Goal: Task Accomplishment & Management: Use online tool/utility

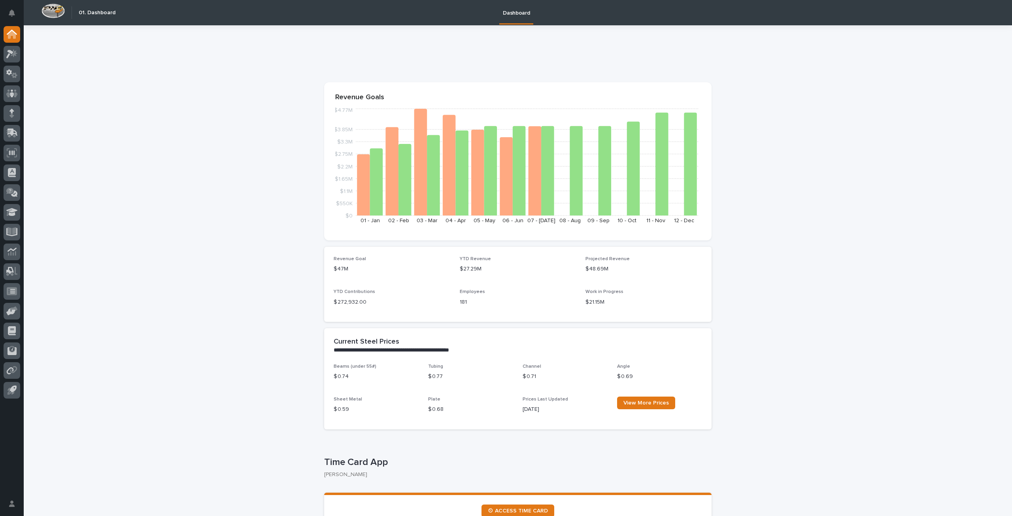
click at [13, 94] on icon at bounding box center [11, 93] width 11 height 9
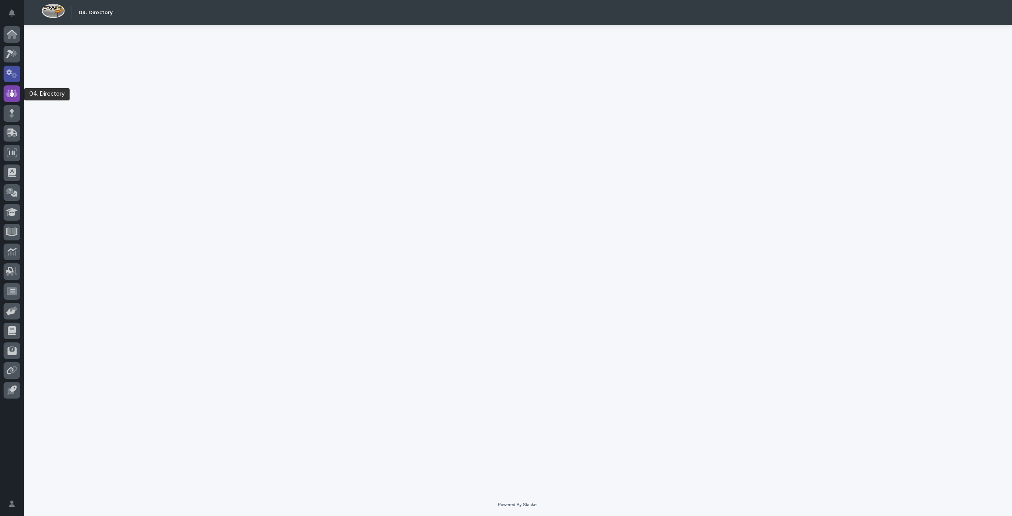
click at [13, 80] on div at bounding box center [12, 74] width 17 height 17
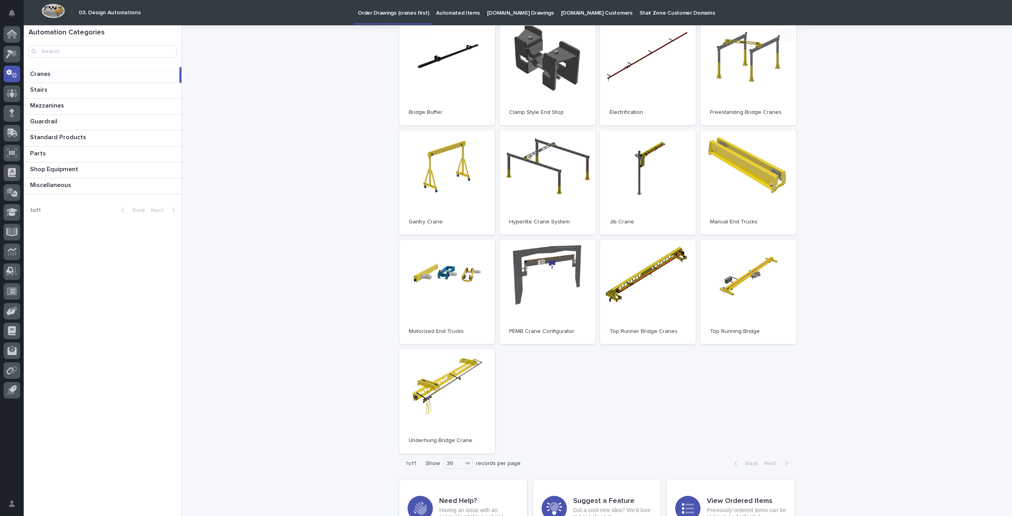
scroll to position [105, 0]
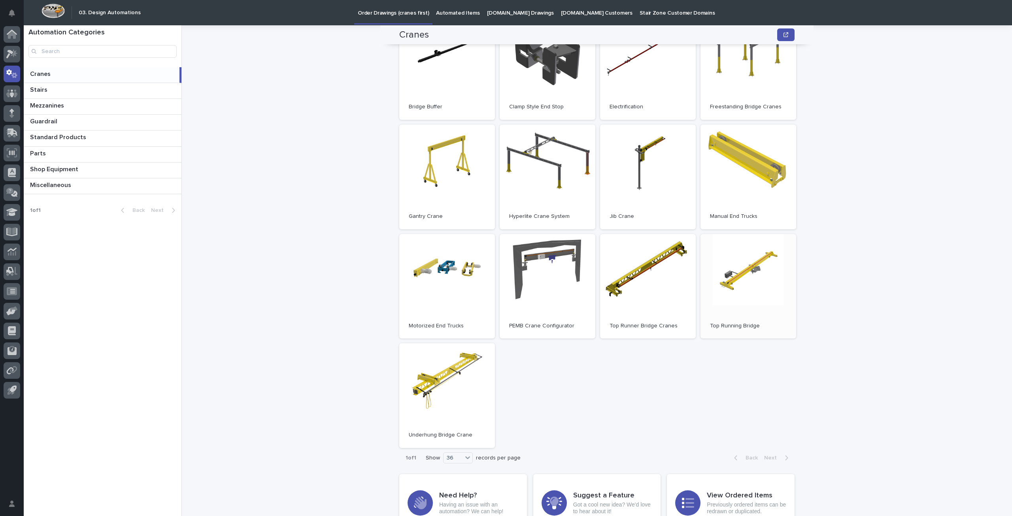
click at [730, 325] on p "Top Running Bridge" at bounding box center [748, 326] width 77 height 7
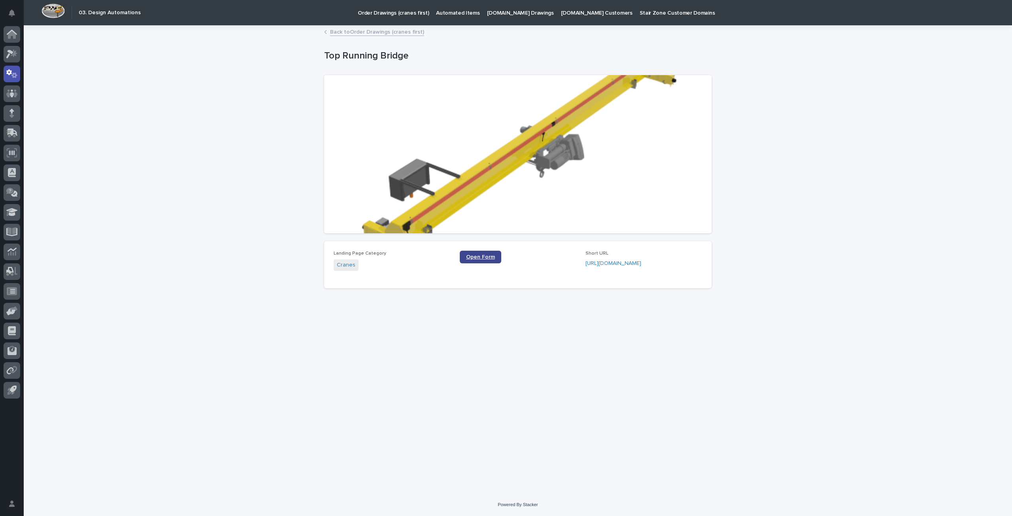
click at [489, 258] on span "Open Form" at bounding box center [480, 257] width 29 height 6
